Goal: Transaction & Acquisition: Subscribe to service/newsletter

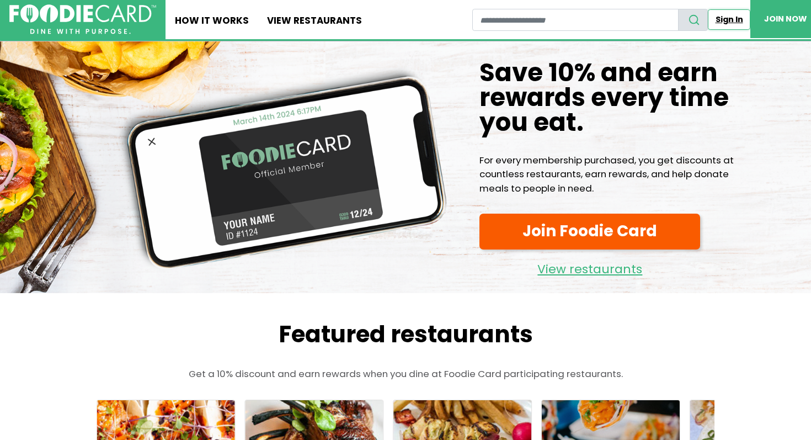
click at [724, 20] on link "Sign In" at bounding box center [729, 19] width 42 height 20
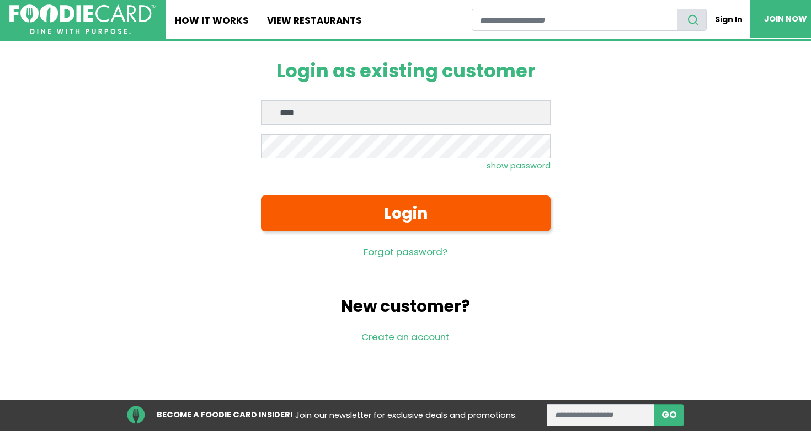
type input "**********"
click at [521, 166] on small "show password" at bounding box center [519, 165] width 64 height 11
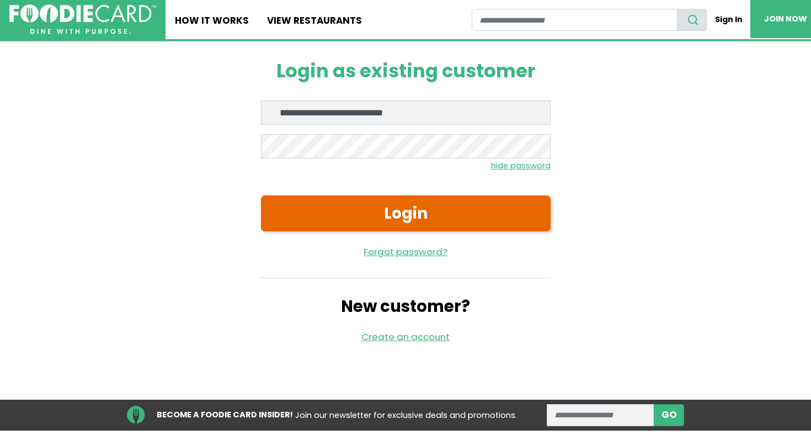
click at [426, 211] on button "Login" at bounding box center [406, 212] width 290 height 35
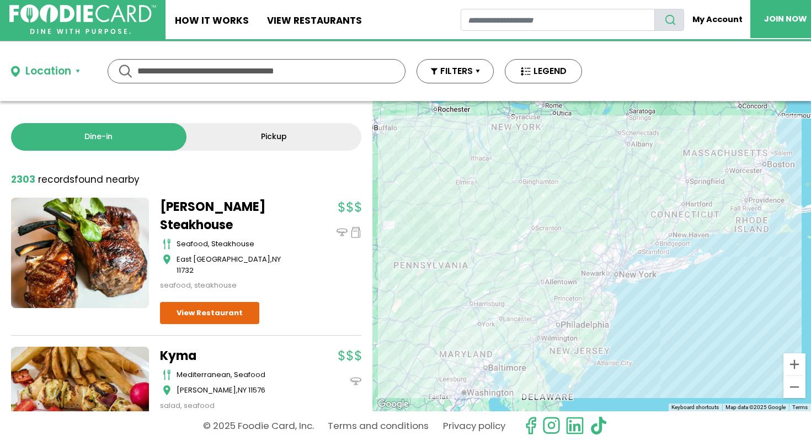
click at [283, 71] on input "text" at bounding box center [256, 71] width 238 height 23
type input "**********"
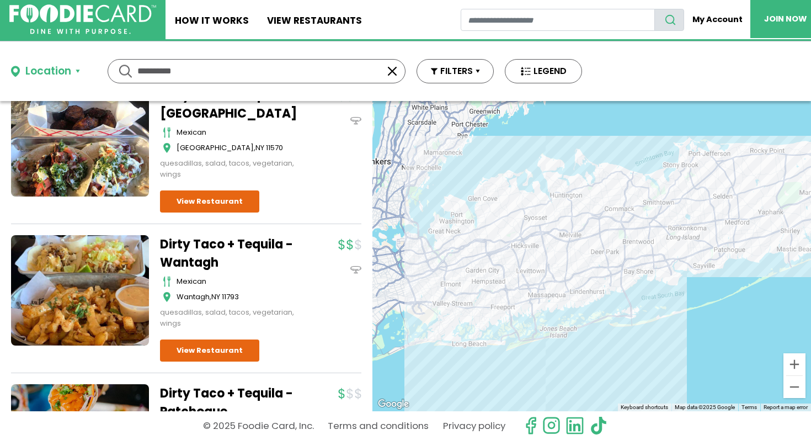
scroll to position [579, 0]
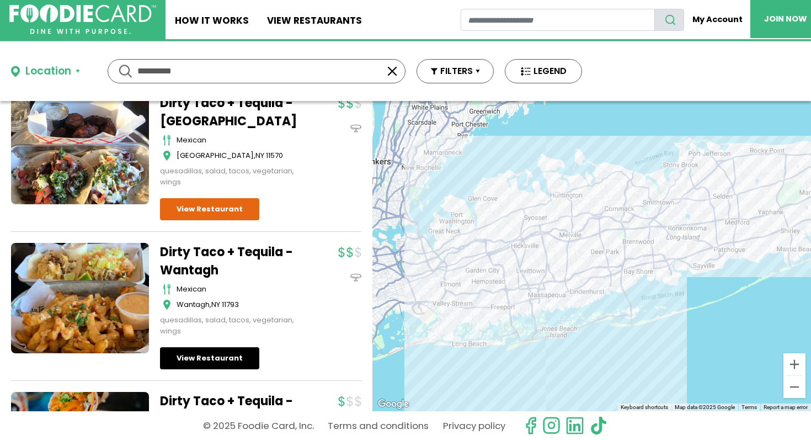
click at [206, 347] on link "View Restaurant" at bounding box center [209, 358] width 99 height 22
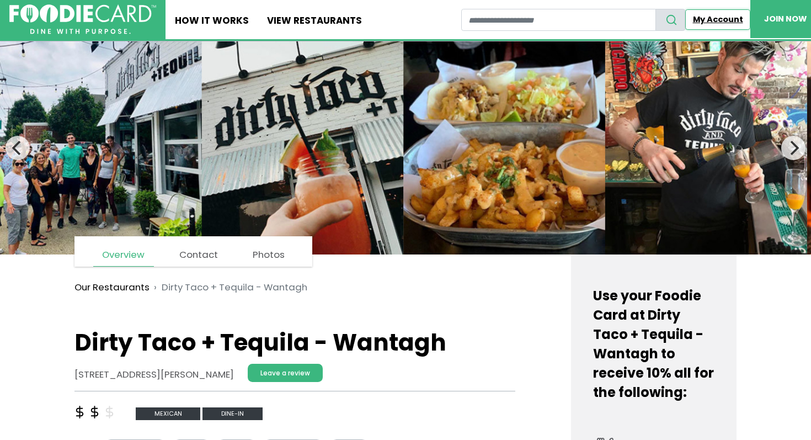
click at [715, 20] on link "My Account" at bounding box center [717, 19] width 65 height 20
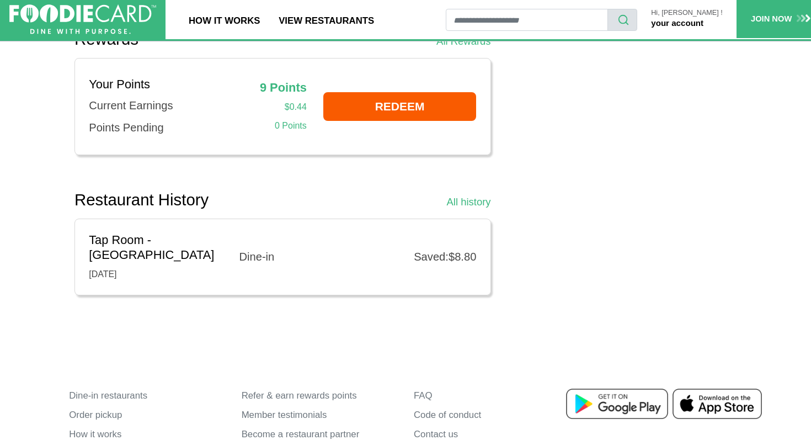
scroll to position [542, 0]
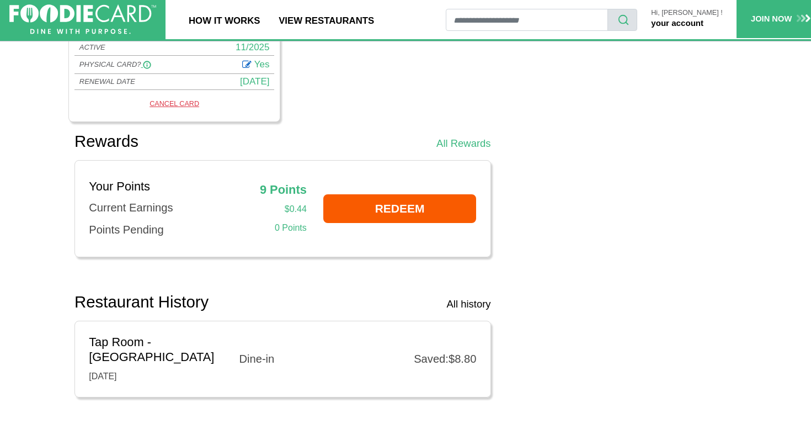
click at [471, 305] on link "All history" at bounding box center [469, 303] width 44 height 15
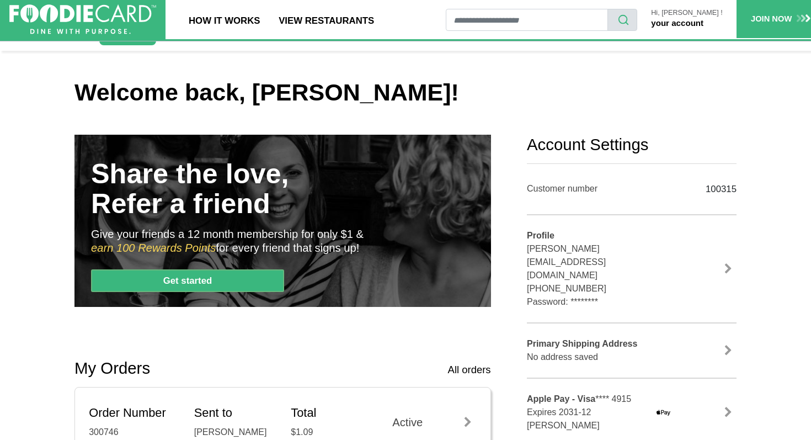
scroll to position [0, 0]
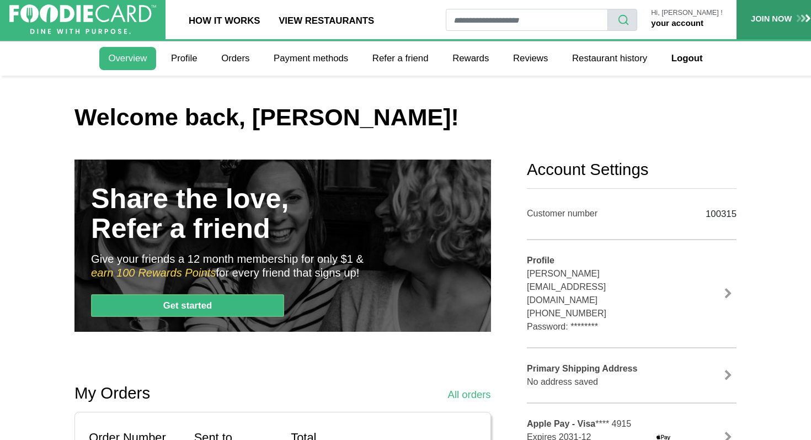
click at [767, 18] on link "JOIN NOW" at bounding box center [781, 19] width 88 height 38
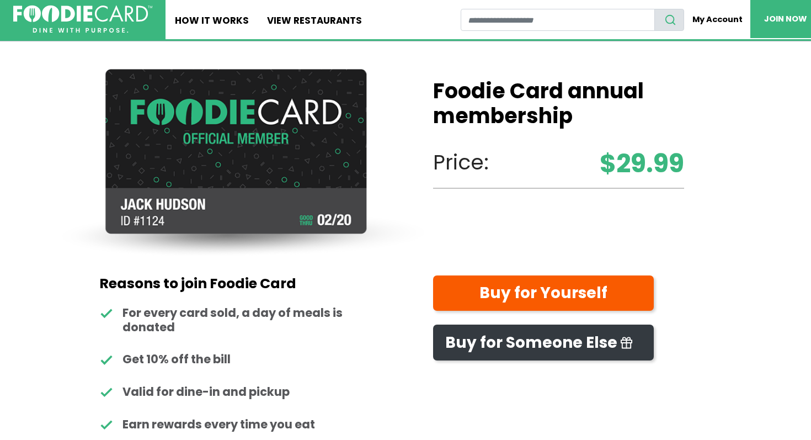
click at [121, 22] on img at bounding box center [83, 20] width 140 height 28
